Goal: Transaction & Acquisition: Purchase product/service

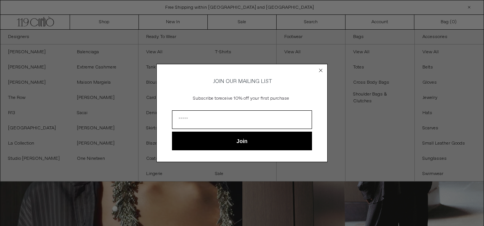
click at [320, 67] on circle "Close dialog" at bounding box center [320, 70] width 7 height 7
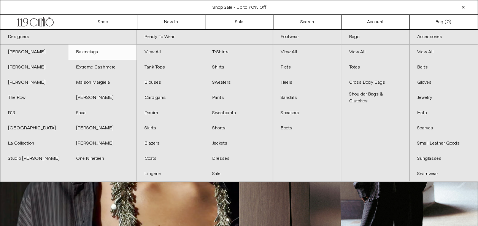
click at [85, 47] on link "Balenciaga" at bounding box center [102, 51] width 68 height 15
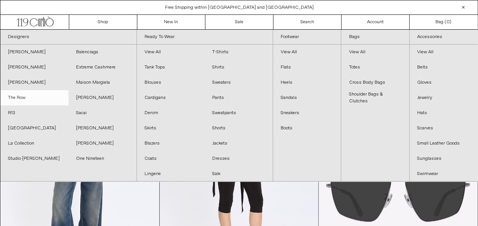
click at [17, 96] on link "The Row" at bounding box center [34, 97] width 68 height 15
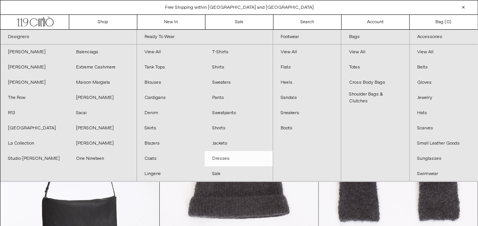
click at [216, 160] on link "Dresses" at bounding box center [239, 158] width 68 height 15
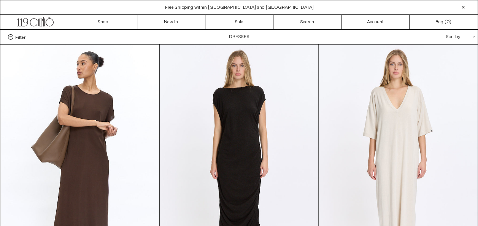
click at [458, 37] on div "Sort by .cls-1{fill:#231f20}" at bounding box center [436, 37] width 68 height 14
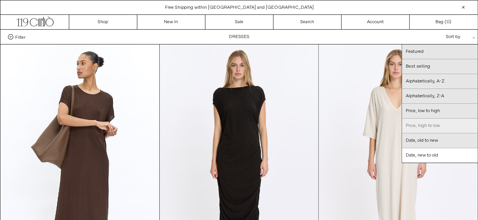
click at [447, 125] on link "Price, high to low" at bounding box center [440, 126] width 76 height 15
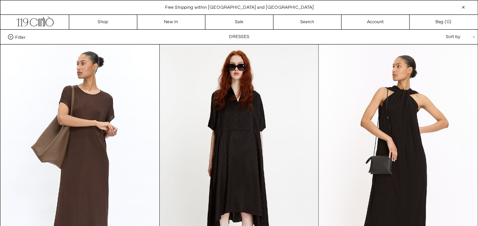
click at [456, 35] on div "Sort by .cls-1{fill:#231f20}" at bounding box center [436, 37] width 68 height 14
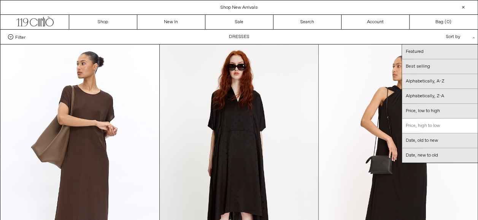
click at [434, 120] on link "Price, high to low" at bounding box center [440, 126] width 76 height 15
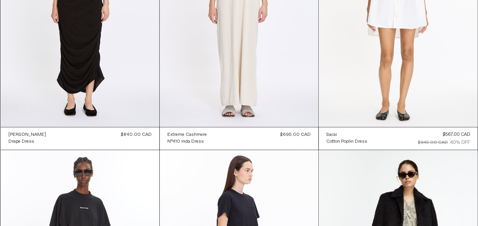
scroll to position [673, 0]
